Goal: Task Accomplishment & Management: Use online tool/utility

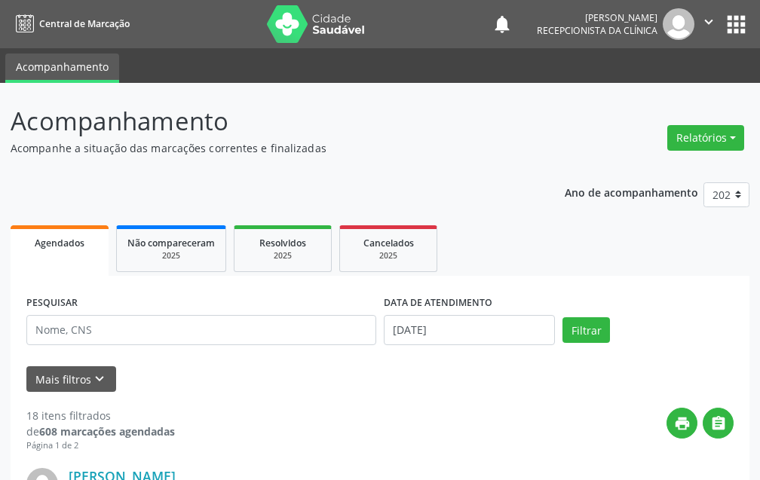
drag, startPoint x: 0, startPoint y: 0, endPoint x: 240, endPoint y: 447, distance: 507.3
click at [240, 447] on div "print " at bounding box center [454, 430] width 559 height 44
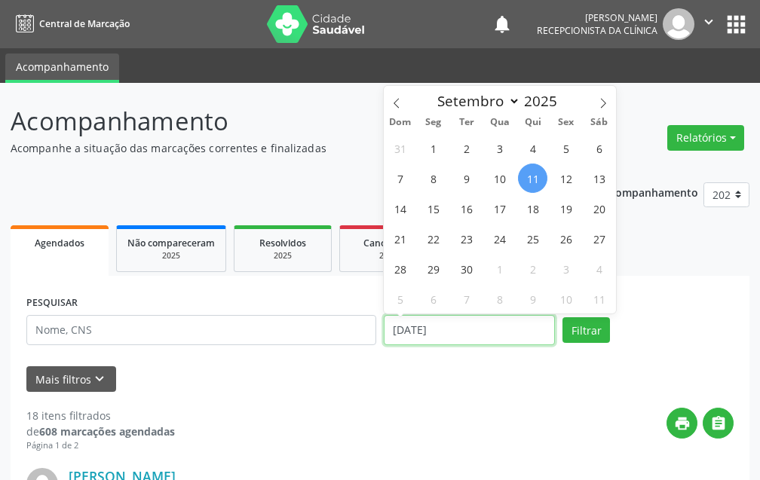
click at [475, 339] on input "[DATE]" at bounding box center [469, 330] width 171 height 30
click at [435, 211] on span "15" at bounding box center [432, 208] width 29 height 29
type input "[DATE]"
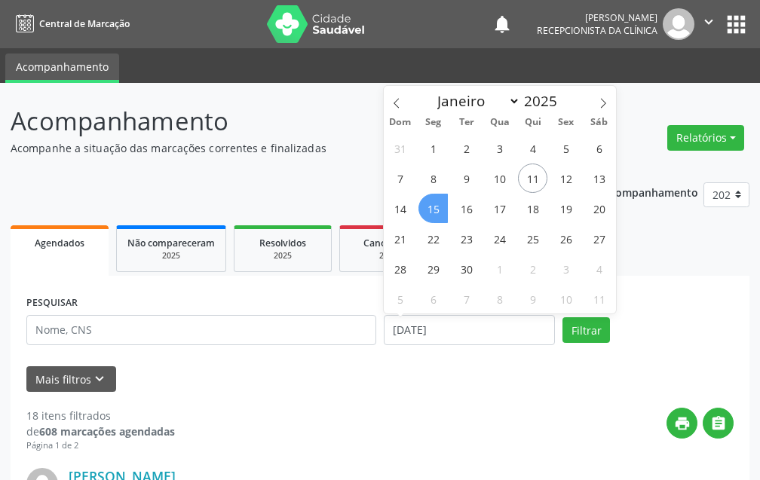
click at [435, 211] on span "15" at bounding box center [432, 208] width 29 height 29
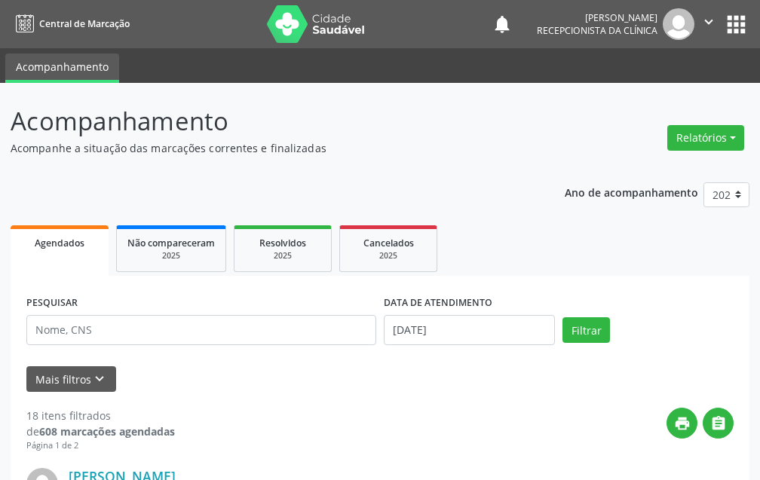
click at [273, 312] on div "PESQUISAR" at bounding box center [201, 324] width 357 height 64
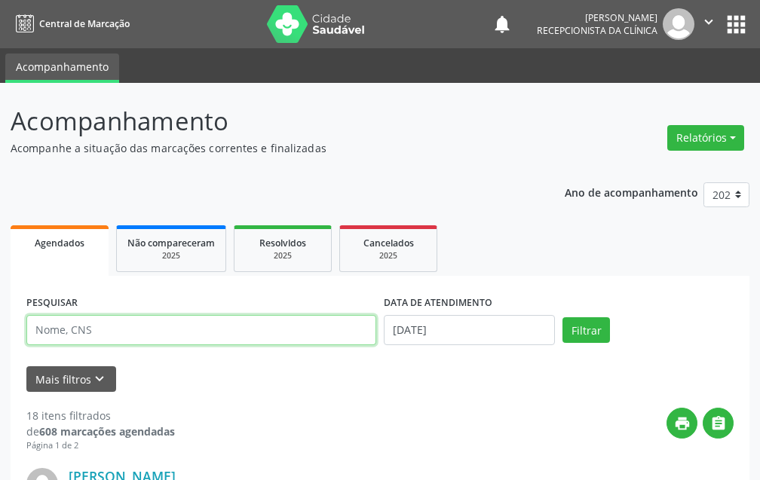
click at [254, 324] on input "text" at bounding box center [201, 330] width 350 height 30
type input "[PERSON_NAME]"
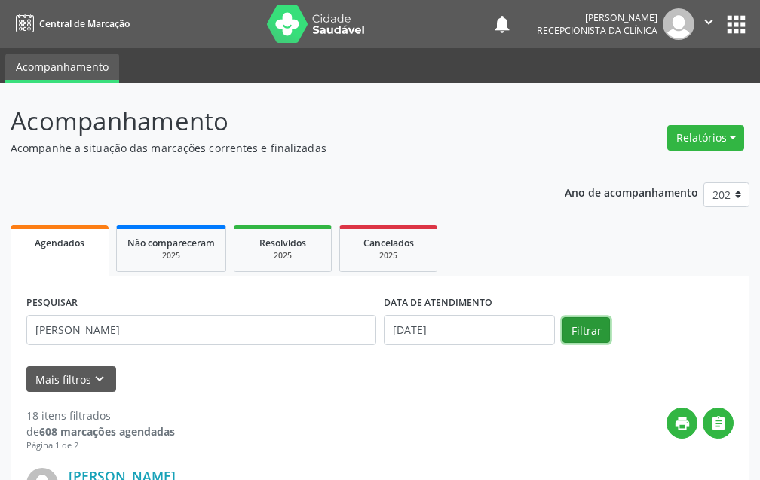
click at [575, 329] on button "Filtrar" at bounding box center [585, 330] width 47 height 26
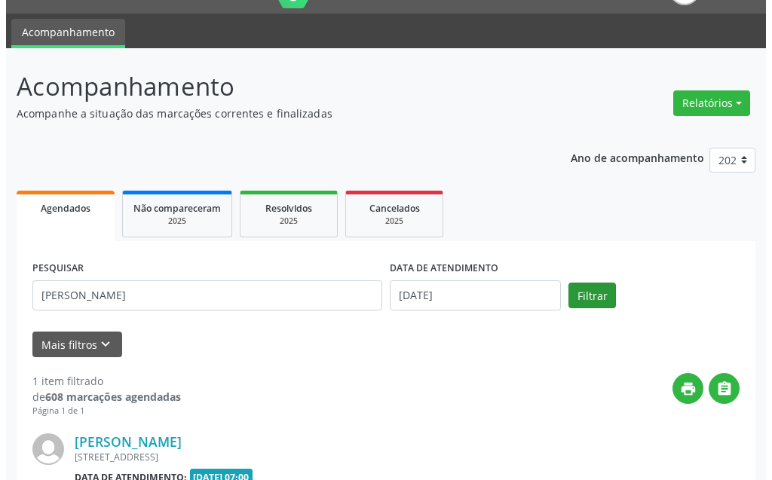
scroll to position [202, 0]
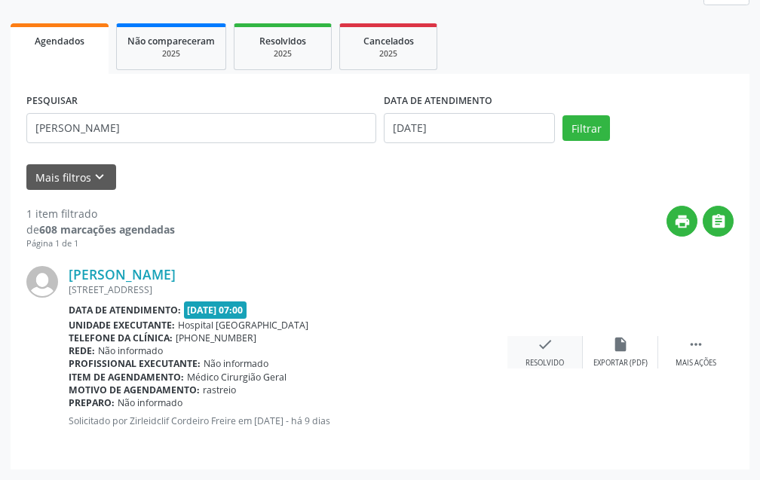
click at [549, 347] on icon "check" at bounding box center [545, 344] width 17 height 17
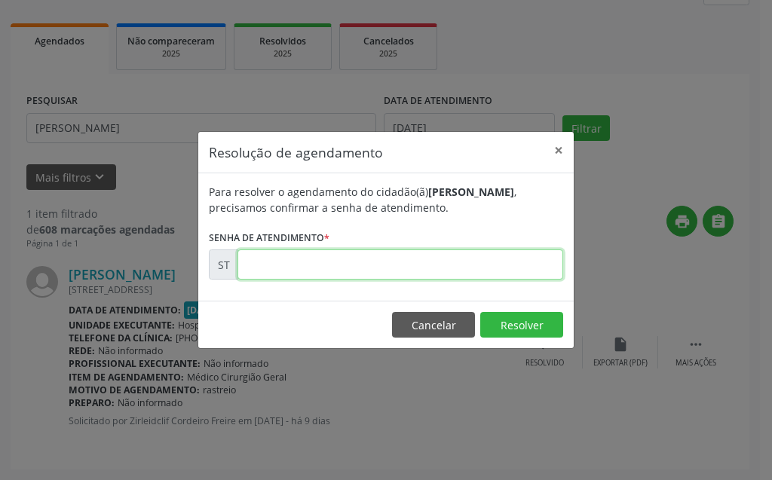
click at [428, 269] on input "text" at bounding box center [400, 265] width 326 height 30
type input "00020909"
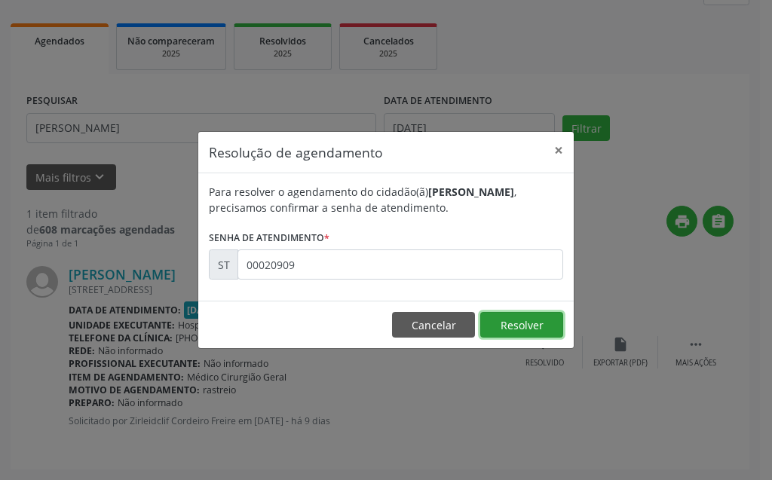
click at [519, 329] on button "Resolver" at bounding box center [521, 325] width 83 height 26
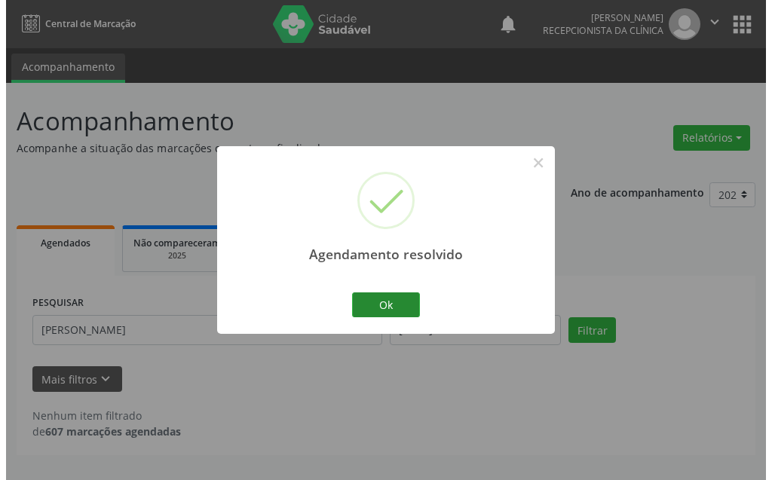
scroll to position [0, 0]
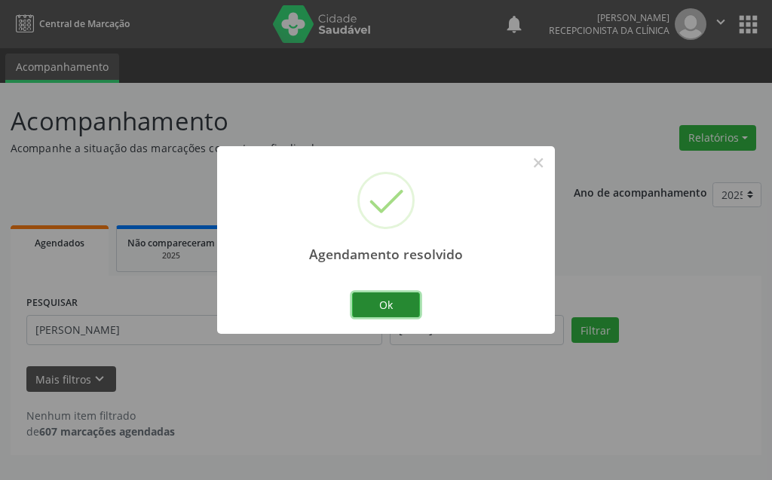
click at [388, 311] on button "Ok" at bounding box center [386, 306] width 68 height 26
